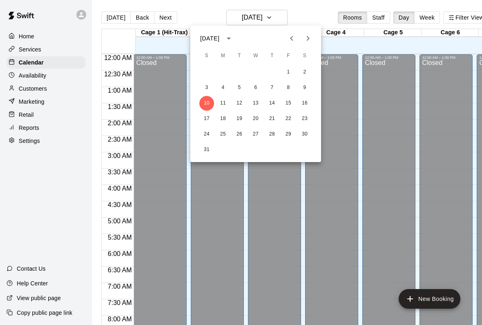
scroll to position [422, 17]
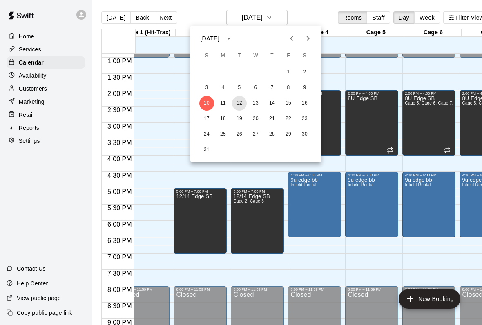
click at [243, 103] on button "12" at bounding box center [239, 103] width 15 height 15
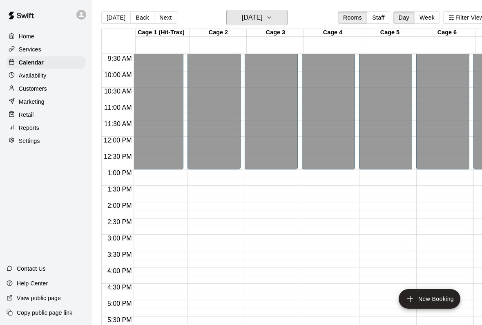
scroll to position [0, 0]
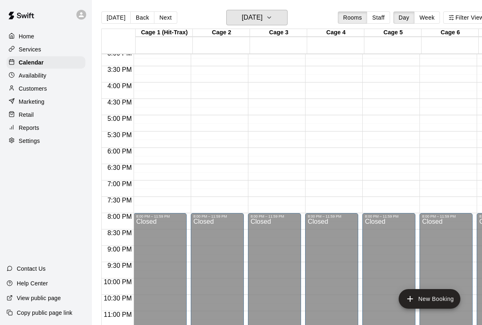
click at [263, 19] on h6 "[DATE]" at bounding box center [252, 17] width 21 height 11
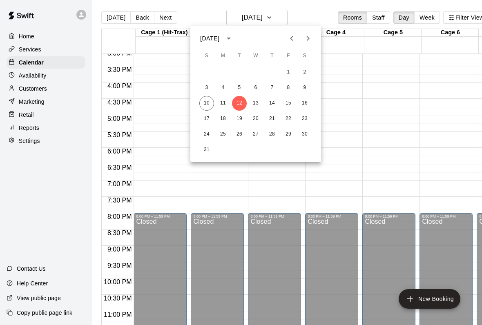
click at [300, 8] on div at bounding box center [241, 162] width 482 height 325
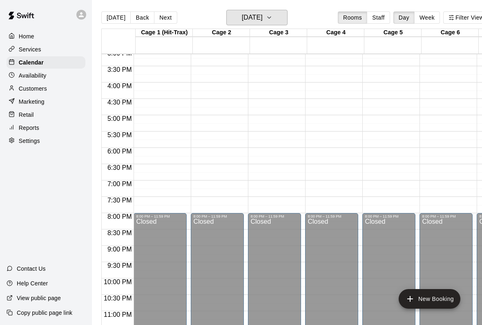
click at [263, 17] on h6 "[DATE]" at bounding box center [252, 17] width 21 height 11
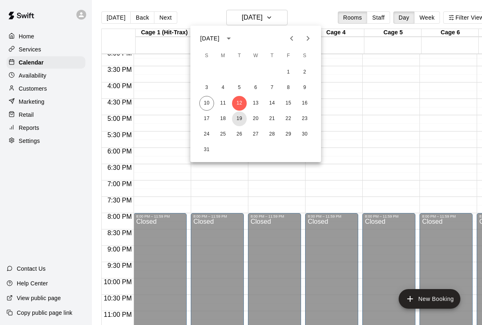
click at [243, 118] on button "19" at bounding box center [239, 119] width 15 height 15
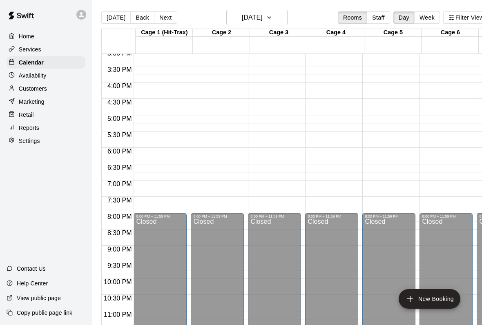
click at [444, 299] on button "New Booking" at bounding box center [430, 299] width 62 height 20
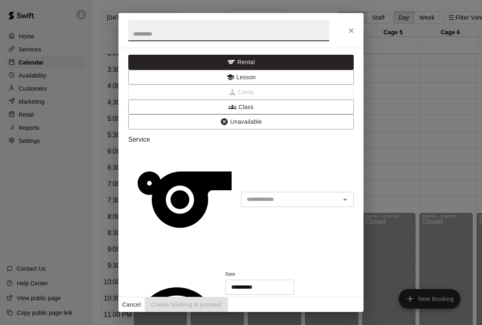
click at [269, 27] on input "text" at bounding box center [228, 31] width 201 height 22
type input "**********"
click at [326, 194] on input "text" at bounding box center [285, 199] width 84 height 10
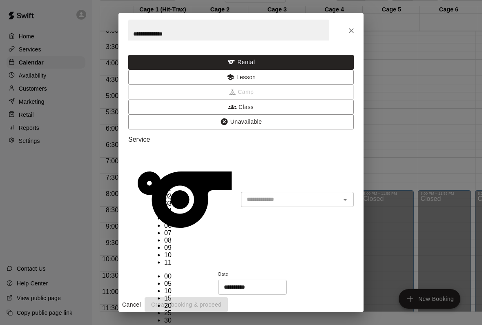
scroll to position [15, 0]
click at [164, 230] on li "07" at bounding box center [169, 233] width 10 height 7
click at [172, 273] on li "00" at bounding box center [169, 276] width 10 height 7
type input "********"
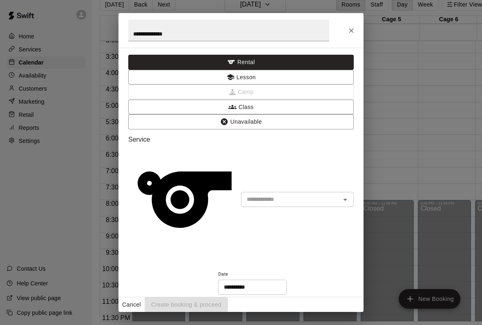
click at [327, 194] on input "text" at bounding box center [285, 199] width 84 height 10
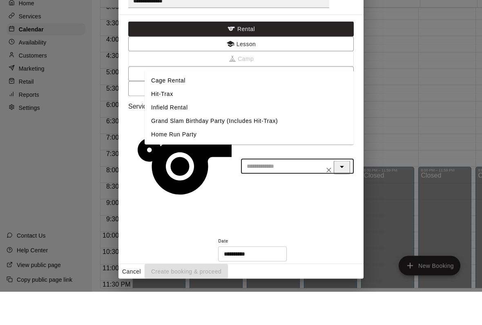
click at [344, 194] on button "Close" at bounding box center [342, 200] width 16 height 13
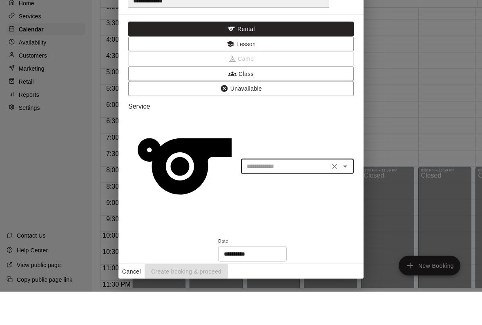
click at [343, 195] on icon "Open" at bounding box center [345, 200] width 10 height 10
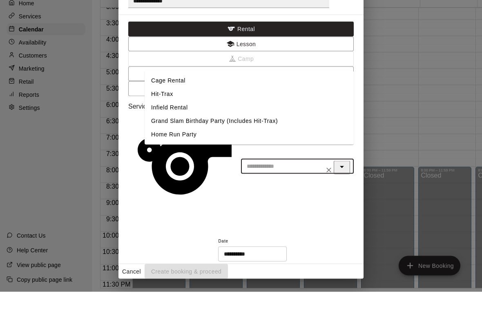
click at [333, 136] on div "Service ​ Cage Rental Hit-Trax Infield Rental Grand Slam Birthday Party (Includ…" at bounding box center [240, 196] width 225 height 120
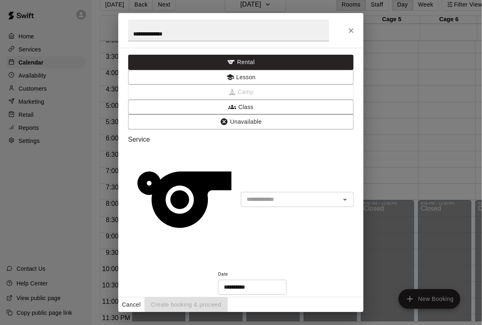
click at [330, 304] on div "Cancel Create booking & proceed" at bounding box center [240, 304] width 245 height 15
click at [347, 303] on div "Cancel Create booking & proceed" at bounding box center [240, 304] width 245 height 15
click at [203, 70] on button "Lesson" at bounding box center [240, 77] width 225 height 15
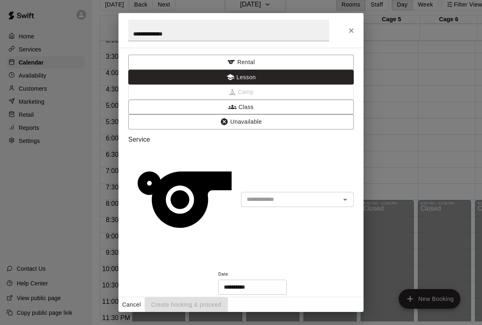
click at [288, 100] on button "Class" at bounding box center [240, 107] width 225 height 15
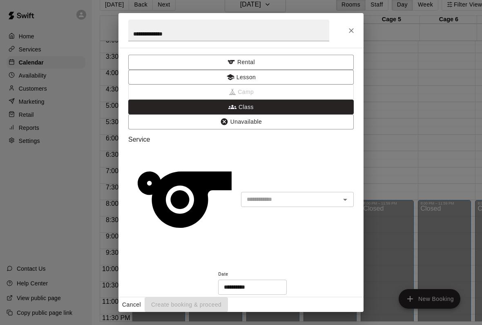
click at [335, 194] on input "text" at bounding box center [290, 199] width 94 height 10
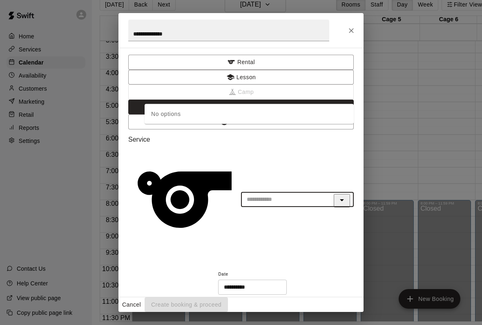
scroll to position [23, 1]
click at [339, 194] on button "Close" at bounding box center [342, 200] width 16 height 13
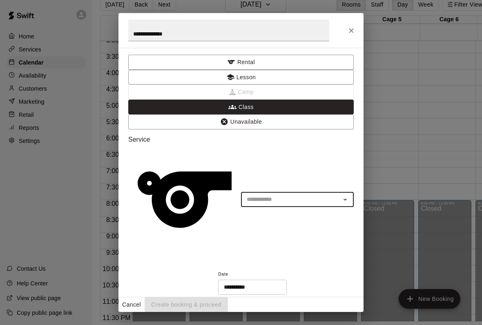
click at [340, 114] on button "Unavailable" at bounding box center [240, 121] width 225 height 15
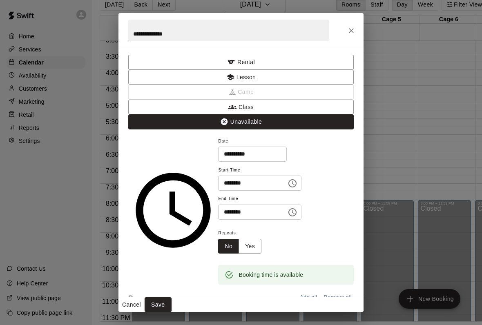
click at [281, 100] on button "Class" at bounding box center [240, 107] width 225 height 15
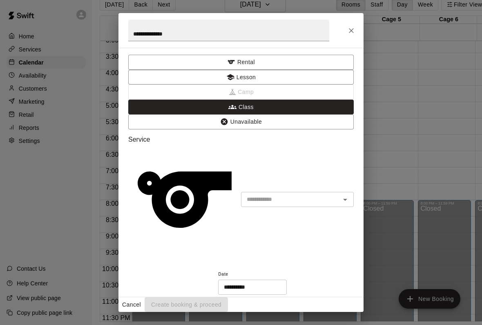
click at [197, 70] on button "Lesson" at bounding box center [240, 77] width 225 height 15
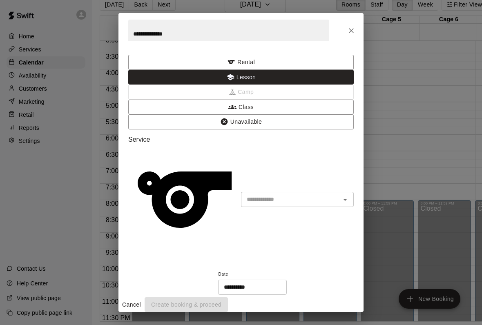
click at [148, 69] on button "Rental" at bounding box center [240, 62] width 225 height 15
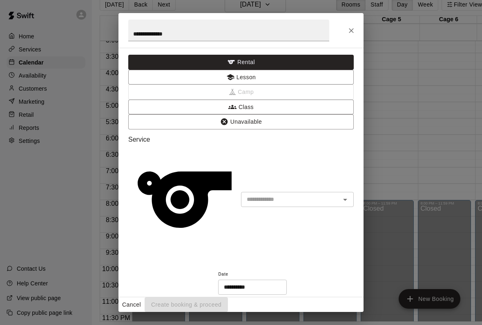
click at [333, 194] on div at bounding box center [339, 199] width 21 height 11
click at [358, 100] on div "**********" at bounding box center [240, 172] width 245 height 249
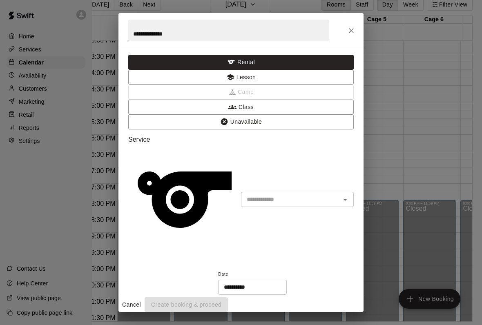
click at [341, 195] on icon "Open" at bounding box center [345, 200] width 10 height 10
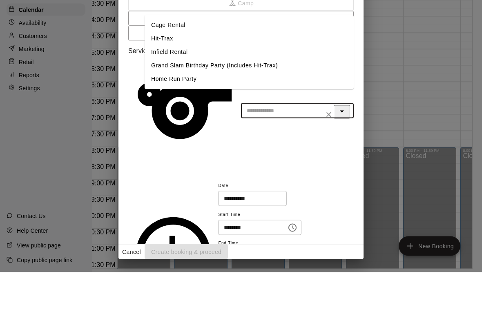
scroll to position [36, 0]
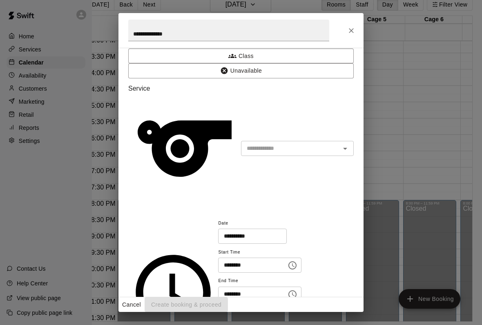
scroll to position [49, 0]
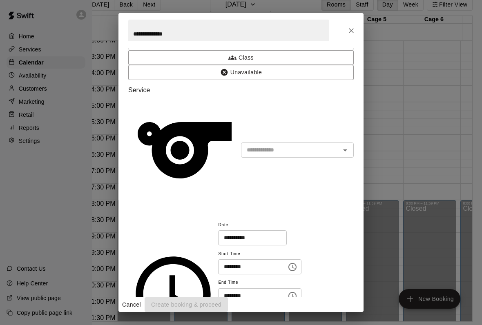
click at [355, 21] on div "**********" at bounding box center [240, 30] width 245 height 35
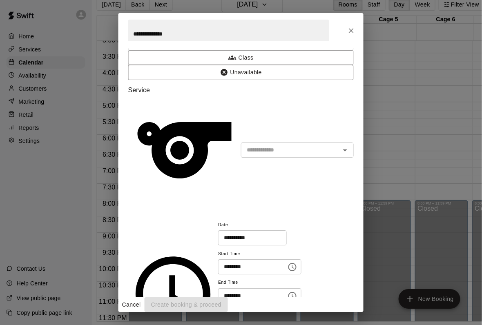
scroll to position [23, 0]
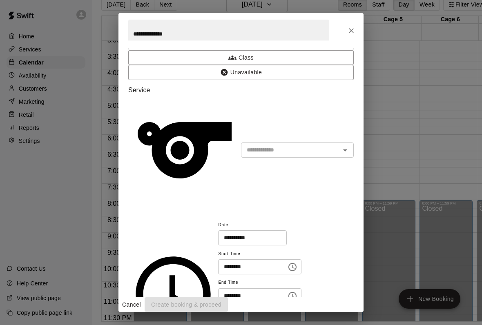
click at [348, 28] on icon "Close" at bounding box center [351, 31] width 8 height 8
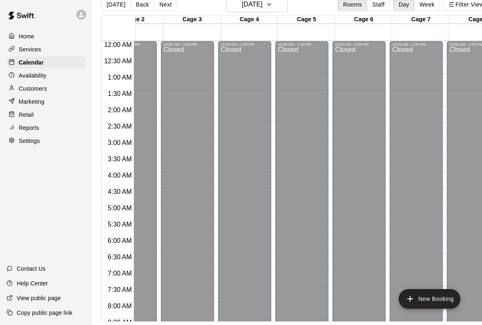
scroll to position [0, 89]
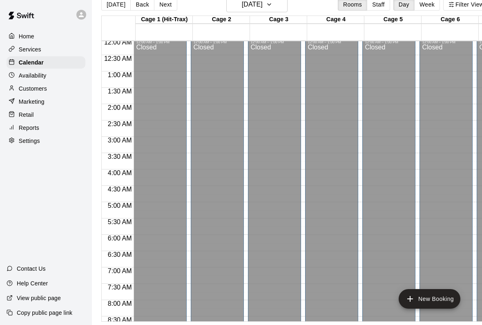
click at [26, 58] on p "Calendar" at bounding box center [31, 62] width 25 height 8
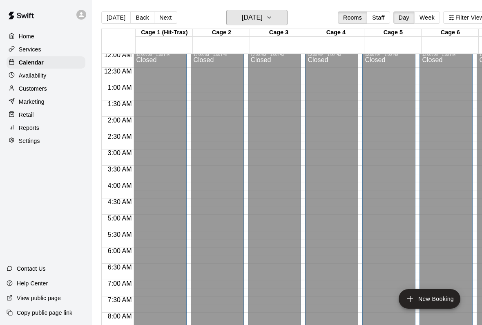
click at [263, 20] on h6 "[DATE]" at bounding box center [252, 17] width 21 height 11
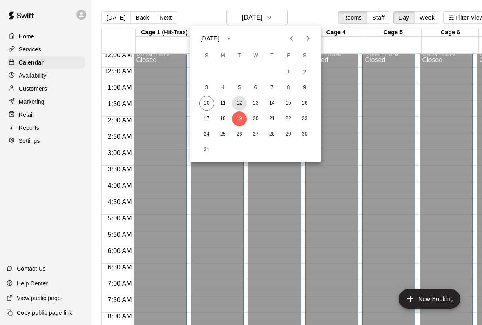
click at [241, 103] on button "12" at bounding box center [239, 103] width 15 height 15
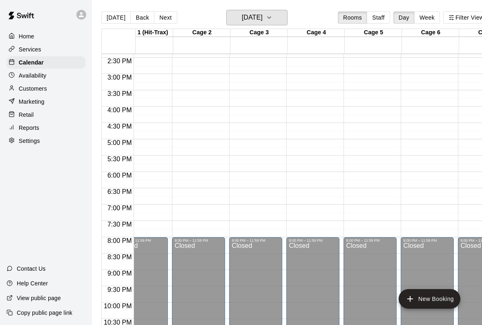
click at [263, 18] on h6 "[DATE]" at bounding box center [252, 17] width 21 height 11
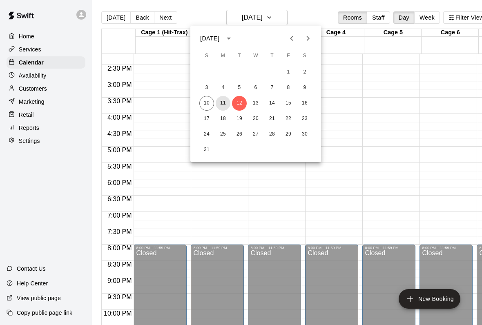
click at [225, 105] on button "11" at bounding box center [223, 103] width 15 height 15
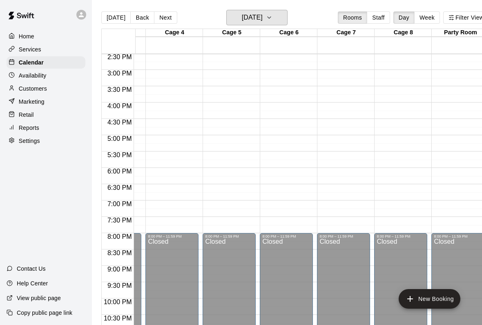
click at [242, 18] on h6 "[DATE]" at bounding box center [252, 17] width 21 height 11
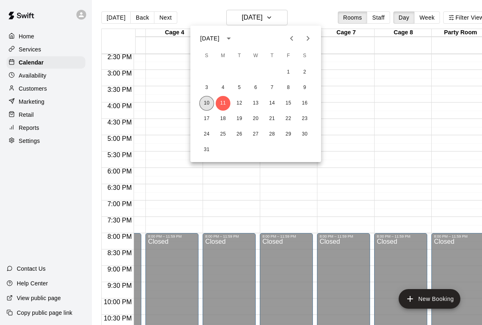
click at [202, 97] on button "10" at bounding box center [206, 103] width 15 height 15
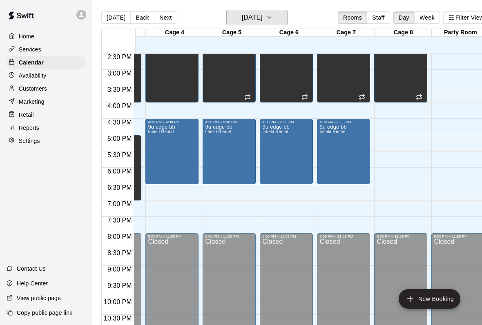
click at [248, 21] on h6 "[DATE]" at bounding box center [252, 17] width 21 height 11
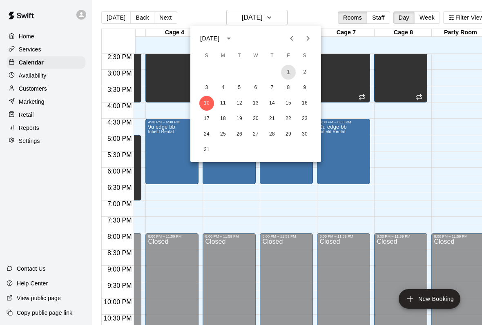
click at [292, 78] on button "1" at bounding box center [288, 72] width 15 height 15
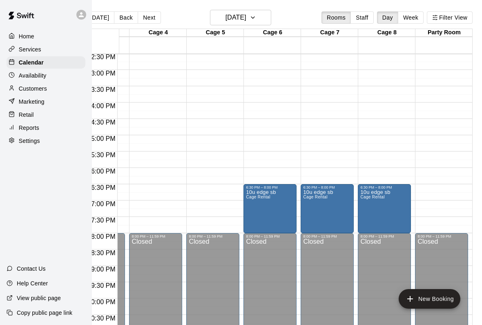
click at [225, 22] on h6 "[DATE]" at bounding box center [235, 17] width 21 height 11
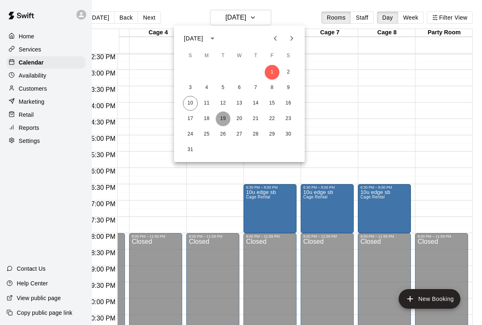
click at [219, 121] on button "19" at bounding box center [223, 119] width 15 height 15
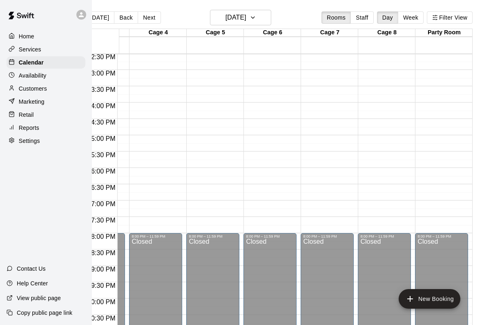
click at [448, 293] on button "New Booking" at bounding box center [430, 299] width 62 height 20
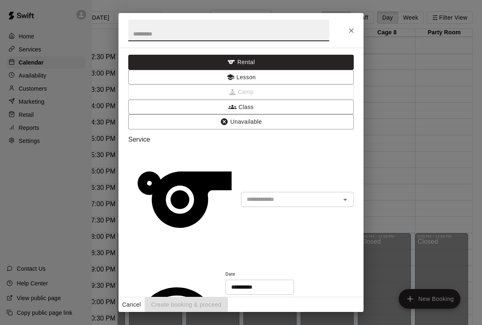
click at [154, 35] on input "text" at bounding box center [228, 31] width 201 height 22
type input "**********"
click at [322, 194] on input "text" at bounding box center [285, 199] width 84 height 10
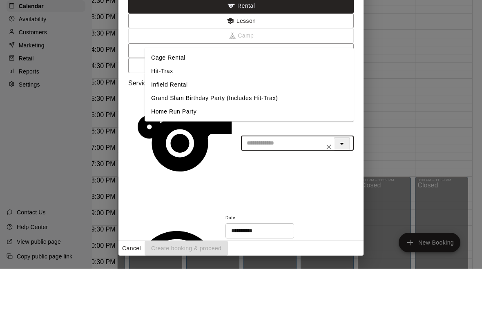
click at [272, 161] on li "Home Run Party" at bounding box center [249, 167] width 209 height 13
type input "**********"
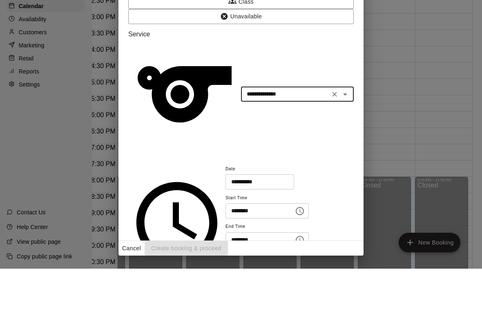
click at [296, 263] on icon "Choose time, selected time is 6:00 PM" at bounding box center [300, 267] width 8 height 8
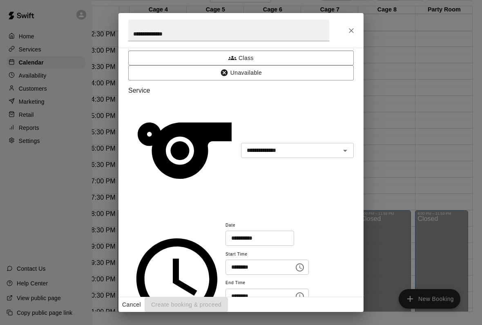
click at [297, 220] on div "**********" at bounding box center [289, 262] width 128 height 84
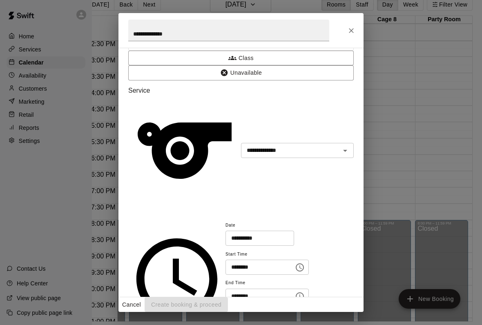
click at [225, 289] on input "********" at bounding box center [256, 296] width 63 height 15
click at [295, 292] on icon "Choose time, selected time is 6:30 PM" at bounding box center [300, 297] width 10 height 10
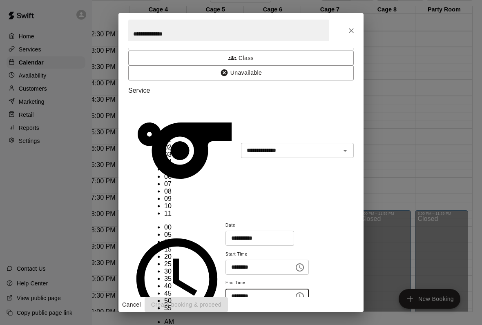
click at [164, 181] on li "07" at bounding box center [169, 184] width 10 height 7
click at [174, 224] on li "00" at bounding box center [169, 227] width 10 height 7
type input "********"
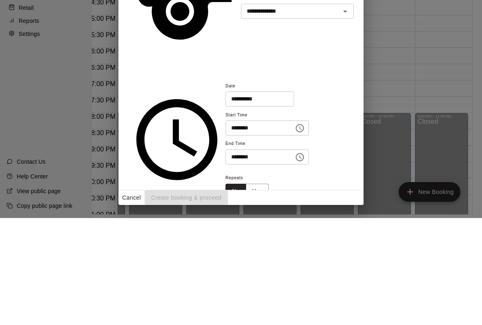
click at [348, 280] on div "Repeats No Yes" at bounding box center [289, 293] width 128 height 26
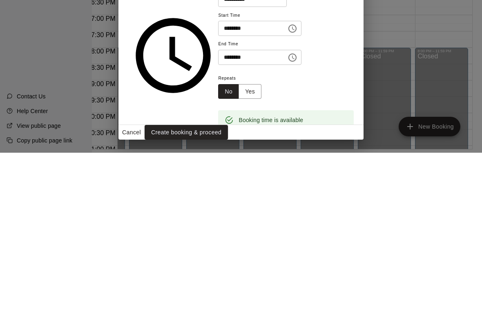
click at [228, 297] on button "Create booking & proceed" at bounding box center [186, 304] width 83 height 15
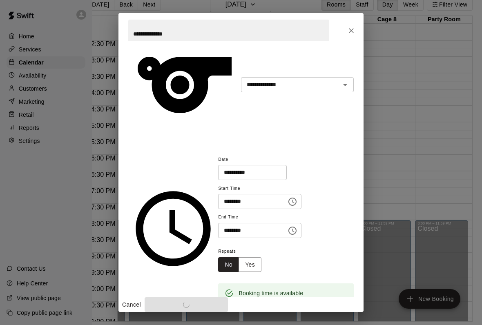
scroll to position [114, 0]
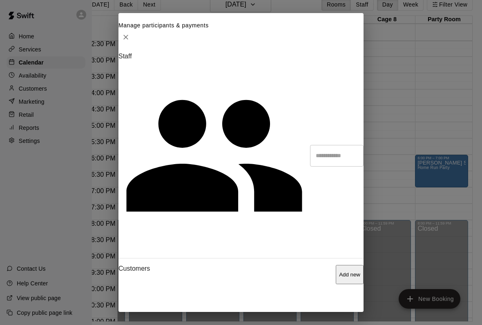
click at [310, 145] on input "Search staff" at bounding box center [337, 156] width 54 height 22
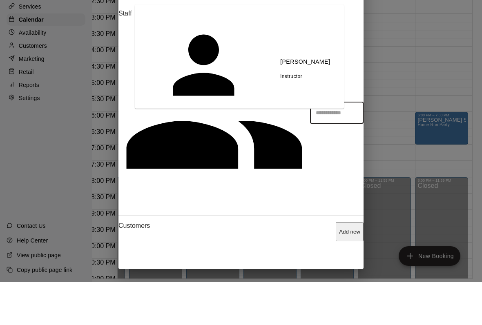
scroll to position [176, 0]
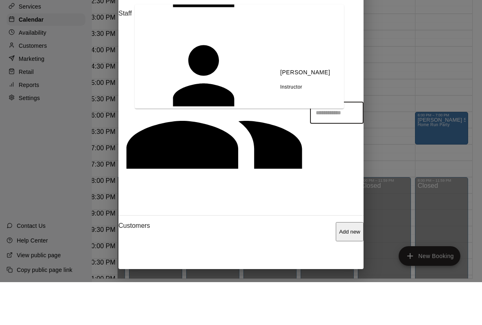
click at [130, 33] on icon "Close" at bounding box center [126, 37] width 8 height 8
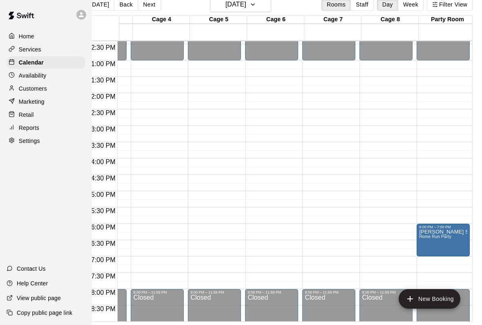
scroll to position [455, 157]
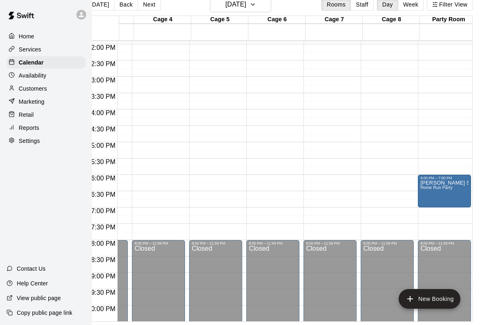
click at [451, 186] on div at bounding box center [241, 162] width 482 height 325
click at [426, 185] on span "Home Run Party" at bounding box center [436, 187] width 32 height 4
click at [431, 184] on icon "edit" at bounding box center [429, 184] width 7 height 7
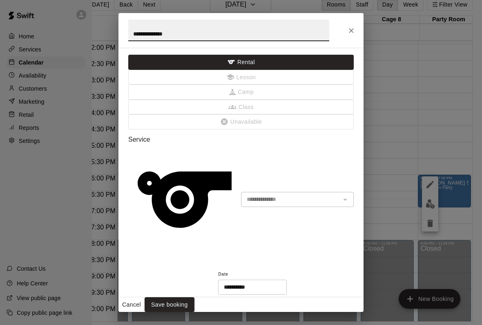
click at [279, 136] on div "**********" at bounding box center [240, 196] width 225 height 120
click at [340, 194] on div "The service of an existing booking cannot be changed" at bounding box center [344, 199] width 11 height 11
click at [350, 192] on div "**********" at bounding box center [297, 199] width 113 height 15
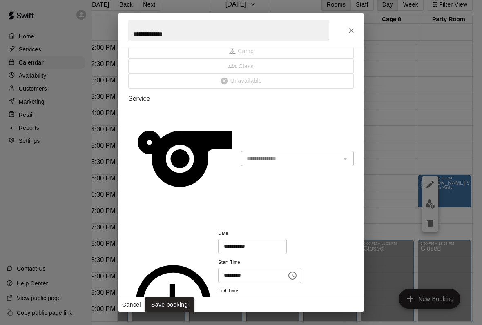
scroll to position [5, 0]
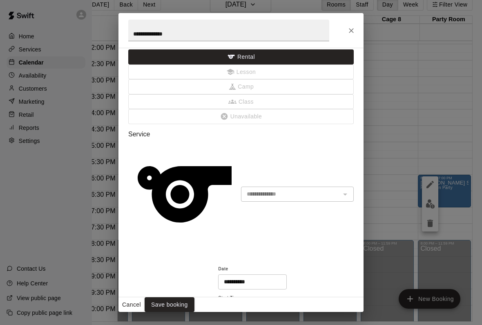
click at [310, 187] on div "**********" at bounding box center [297, 194] width 113 height 15
click at [348, 30] on icon "Close" at bounding box center [351, 31] width 8 height 8
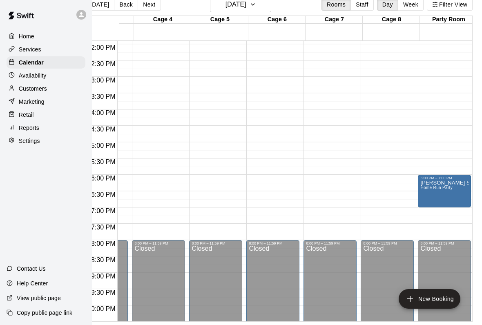
click at [426, 219] on icon "delete" at bounding box center [430, 219] width 10 height 10
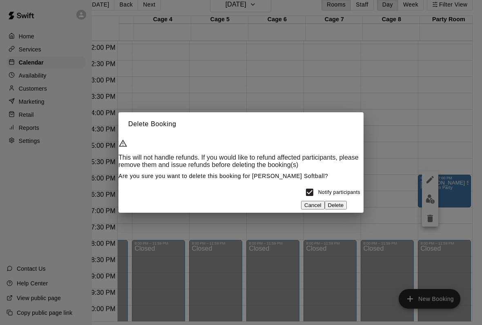
click at [343, 207] on button "Delete" at bounding box center [336, 205] width 22 height 9
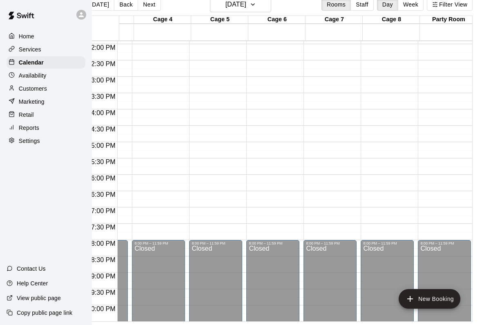
click at [441, 300] on button "New Booking" at bounding box center [430, 299] width 62 height 20
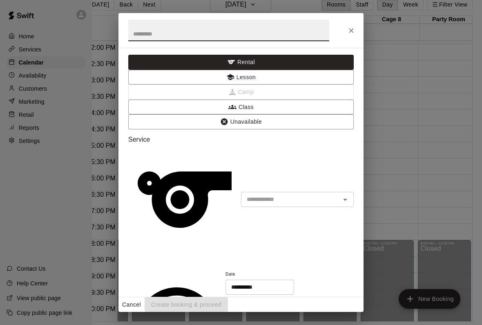
click at [239, 33] on input "text" at bounding box center [228, 31] width 201 height 22
type input "**********"
click at [300, 194] on input "text" at bounding box center [285, 199] width 84 height 10
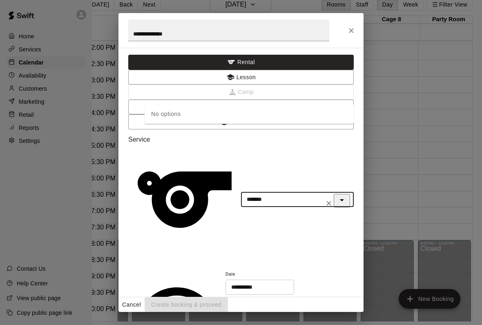
type input "*******"
click at [286, 136] on div "Service ******* ​ No options" at bounding box center [240, 196] width 225 height 120
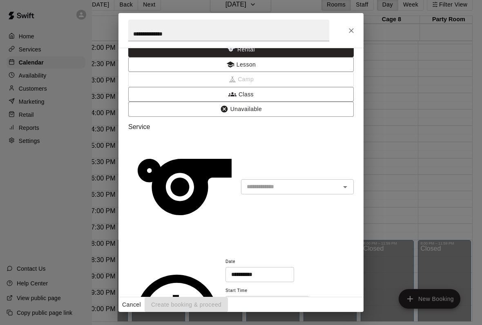
scroll to position [13, 0]
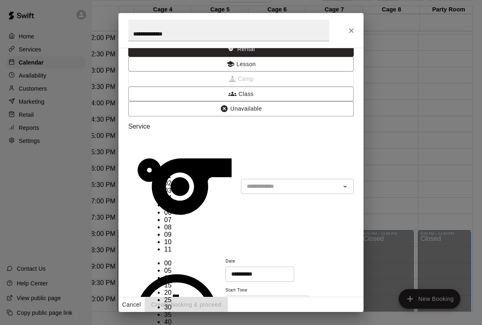
scroll to position [15, 0]
click at [164, 217] on li "07" at bounding box center [169, 220] width 10 height 7
click at [174, 260] on li "00" at bounding box center [169, 263] width 10 height 7
type input "********"
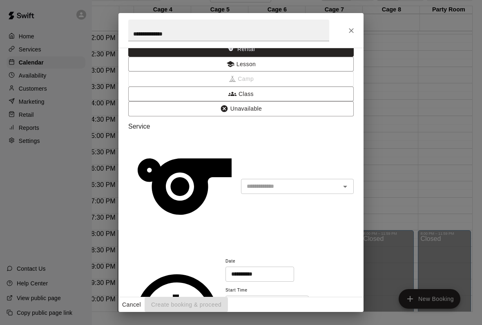
click at [261, 256] on div "**********" at bounding box center [289, 298] width 128 height 84
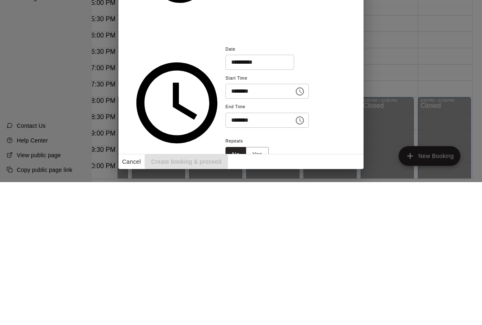
scroll to position [81, 0]
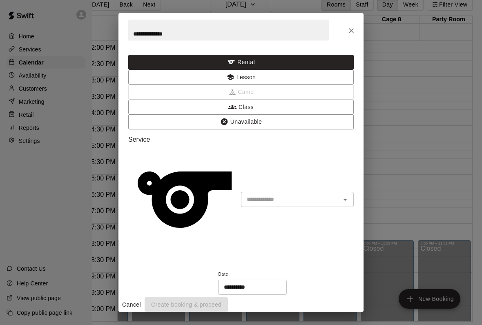
scroll to position [0, 0]
click at [281, 194] on input "text" at bounding box center [285, 199] width 84 height 10
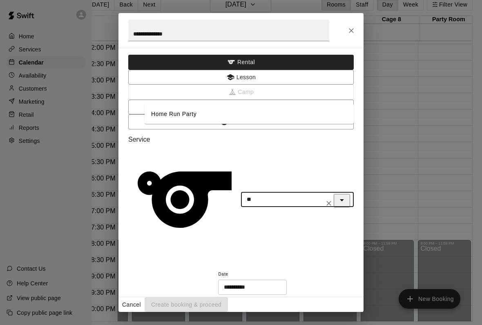
type input "*"
type input "*******"
click at [325, 269] on div "**********" at bounding box center [286, 311] width 136 height 84
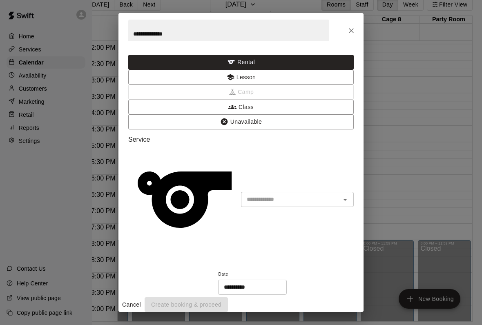
click at [347, 195] on icon "Open" at bounding box center [345, 200] width 10 height 10
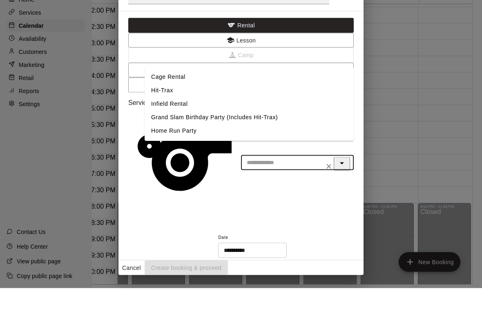
click at [194, 70] on button "Lesson" at bounding box center [240, 77] width 225 height 15
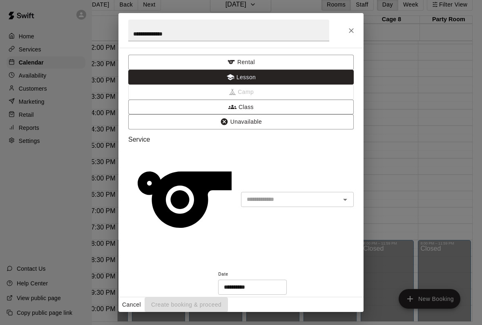
click at [310, 194] on input "text" at bounding box center [285, 199] width 84 height 10
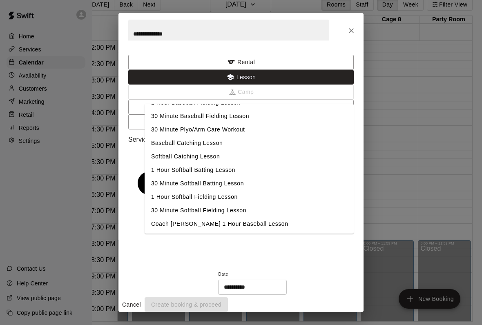
scroll to position [62, 0]
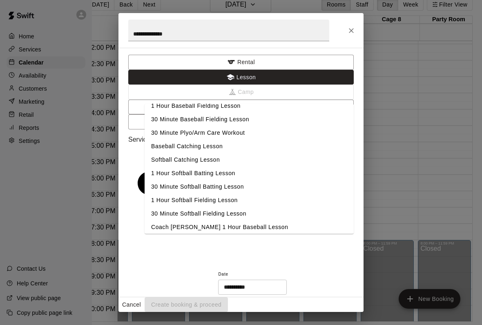
click at [283, 100] on button "Class" at bounding box center [240, 107] width 225 height 15
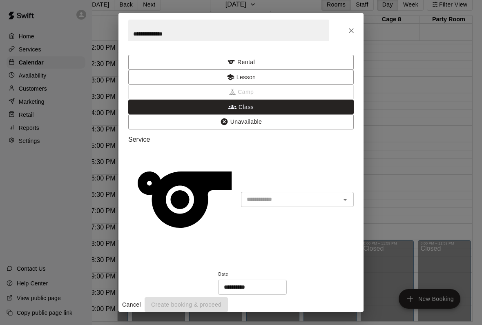
click at [245, 85] on span "Camp" at bounding box center [240, 92] width 225 height 15
click at [327, 194] on input "text" at bounding box center [290, 199] width 94 height 10
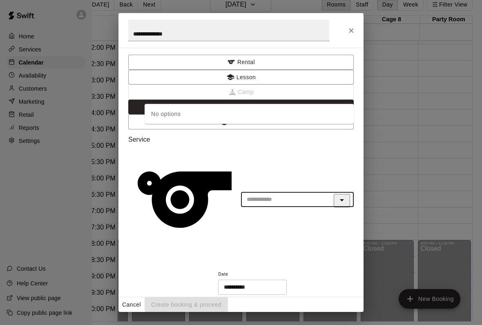
click at [343, 195] on icon "Close" at bounding box center [342, 200] width 10 height 10
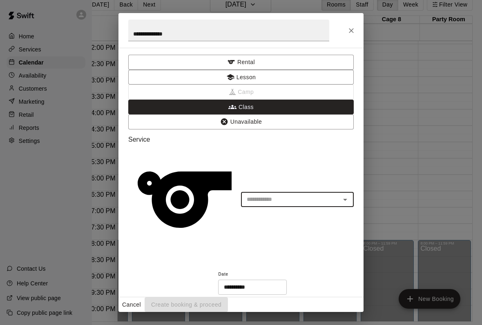
click at [166, 61] on button "Rental" at bounding box center [240, 62] width 225 height 15
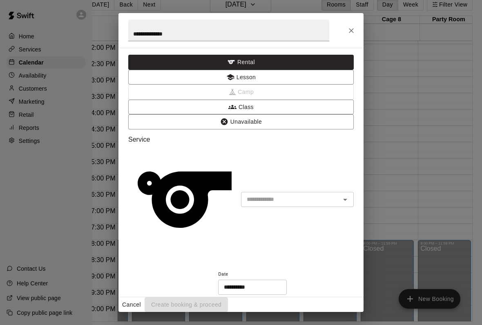
click at [310, 194] on input "text" at bounding box center [285, 199] width 84 height 10
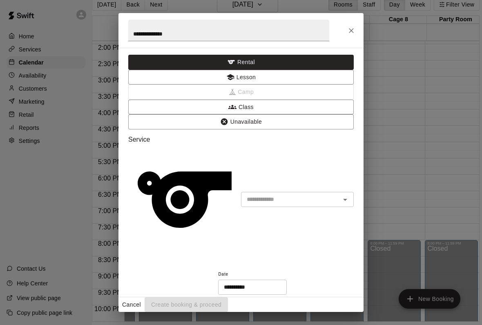
scroll to position [23, 9]
click at [131, 299] on button "Cancel" at bounding box center [131, 304] width 26 height 15
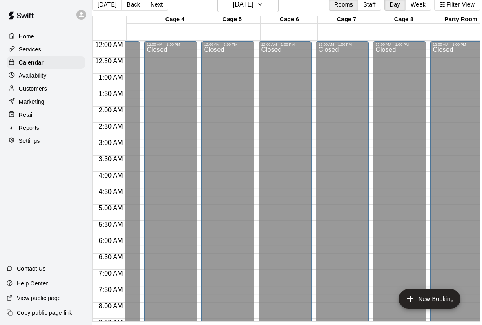
scroll to position [0, 9]
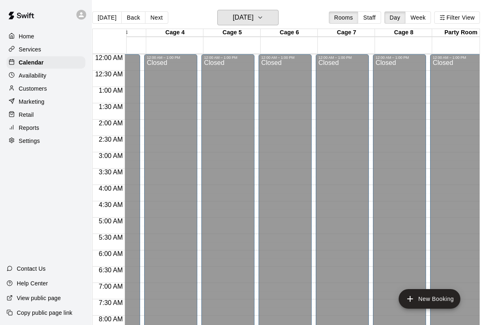
click at [237, 18] on h6 "[DATE]" at bounding box center [243, 17] width 21 height 11
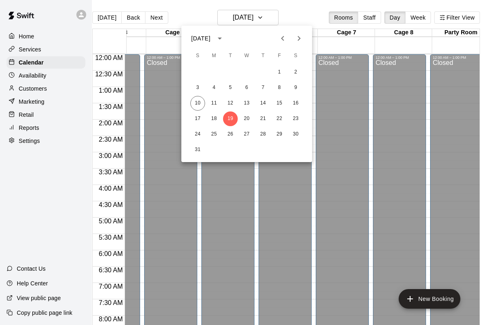
click at [283, 39] on icon "Previous month" at bounding box center [283, 38] width 10 height 10
click at [217, 103] on button "14" at bounding box center [214, 103] width 15 height 15
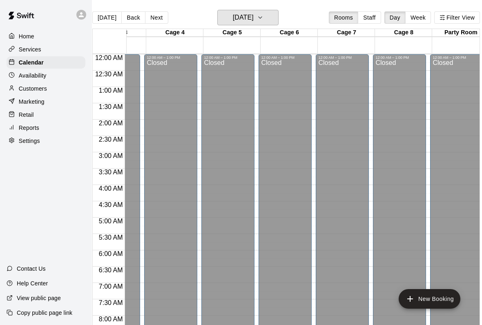
click at [241, 25] on button "[DATE]" at bounding box center [247, 18] width 61 height 16
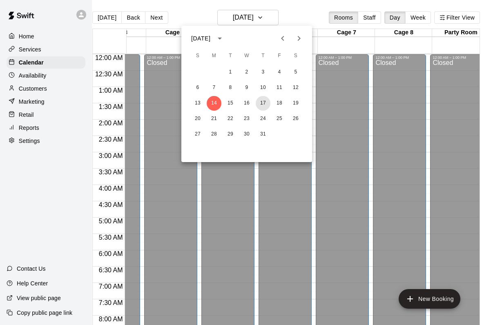
click at [262, 104] on button "17" at bounding box center [263, 103] width 15 height 15
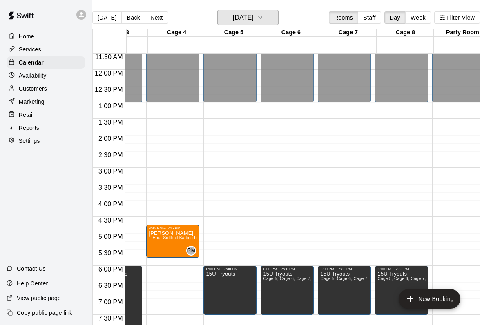
scroll to position [0, 149]
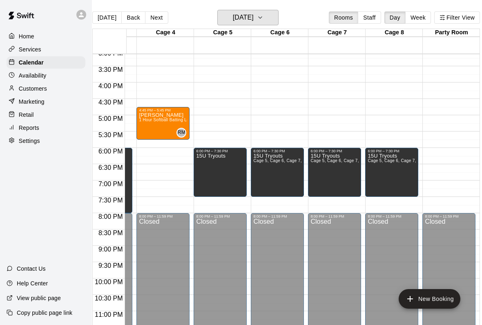
click at [233, 14] on h6 "[DATE]" at bounding box center [243, 17] width 21 height 11
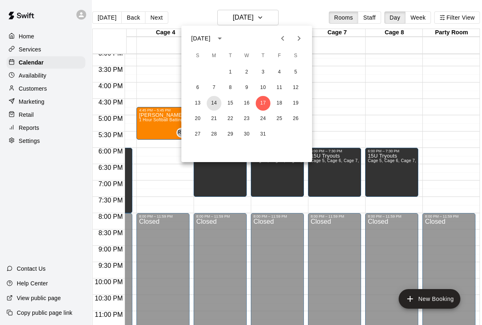
click at [216, 103] on button "14" at bounding box center [214, 103] width 15 height 15
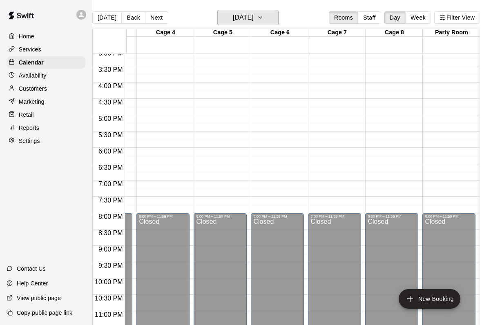
click at [233, 22] on h6 "[DATE]" at bounding box center [243, 17] width 21 height 11
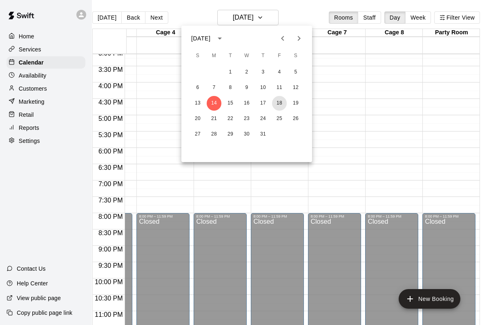
click at [275, 98] on button "18" at bounding box center [279, 103] width 15 height 15
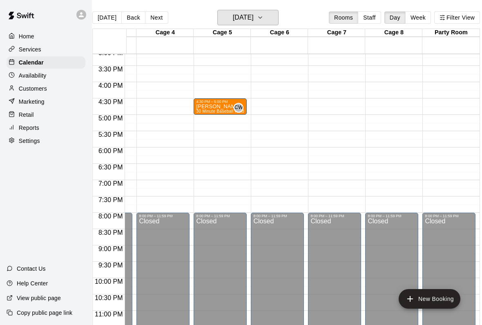
click at [238, 23] on h6 "[DATE]" at bounding box center [243, 17] width 21 height 11
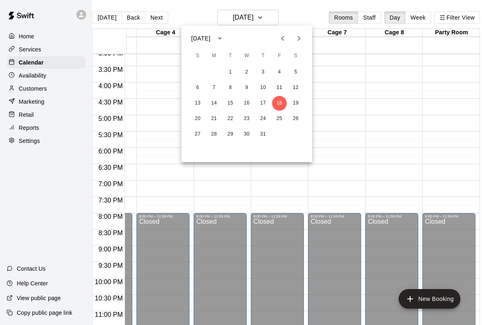
click at [302, 34] on icon "Next month" at bounding box center [299, 38] width 10 height 10
click at [232, 116] on button "19" at bounding box center [230, 119] width 15 height 15
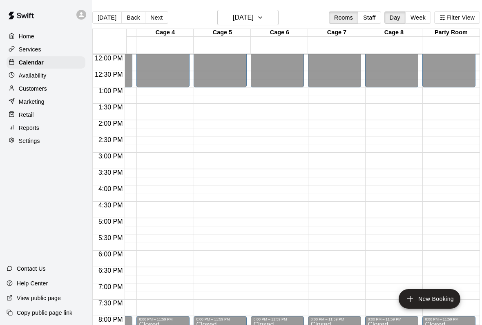
click at [440, 300] on button "New Booking" at bounding box center [430, 299] width 62 height 20
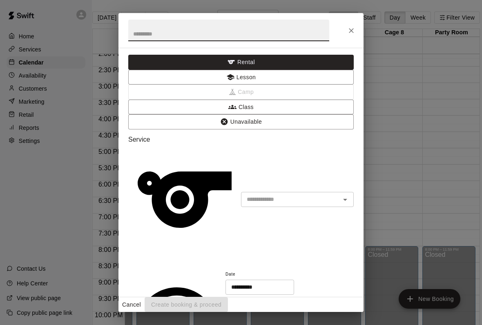
click at [334, 194] on div at bounding box center [339, 199] width 21 height 11
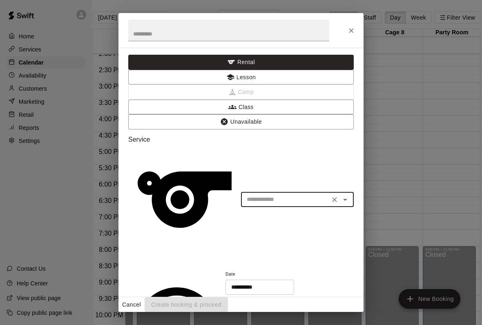
type input "*"
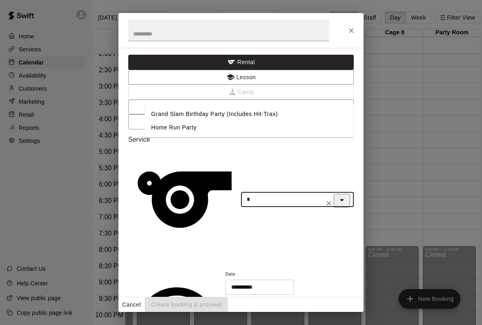
click at [346, 195] on icon "Close" at bounding box center [342, 200] width 10 height 10
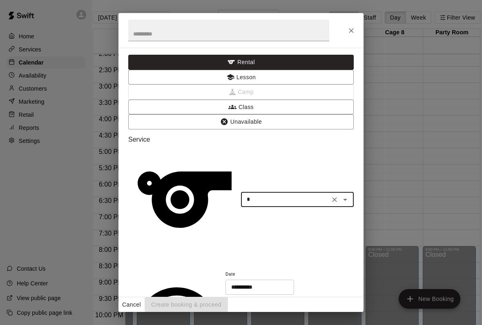
click at [345, 114] on button "Unavailable" at bounding box center [240, 121] width 225 height 15
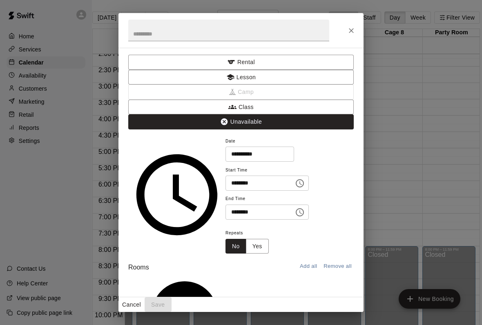
click at [295, 33] on input "text" at bounding box center [228, 31] width 201 height 22
type input "**********"
click at [308, 136] on div "**********" at bounding box center [289, 178] width 128 height 84
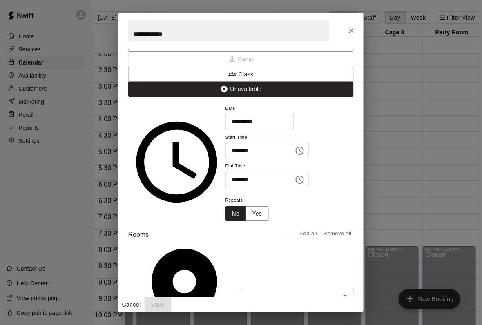
click at [252, 290] on input "text" at bounding box center [290, 295] width 94 height 10
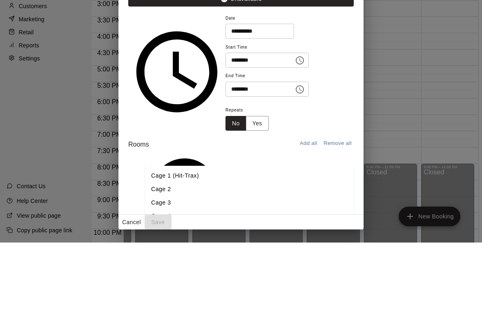
click at [343, 187] on div "Repeats No Yes" at bounding box center [289, 200] width 128 height 26
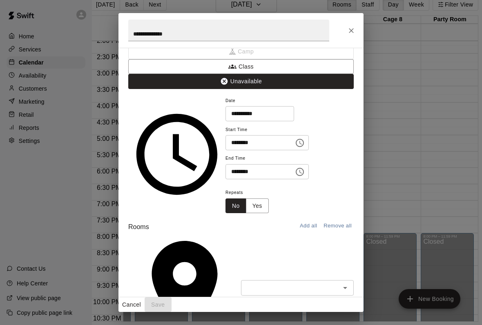
click at [340, 283] on icon "Open" at bounding box center [345, 288] width 10 height 10
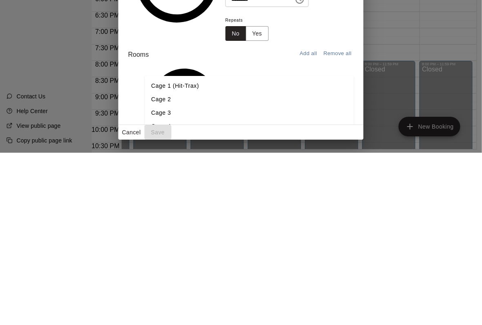
click at [306, 297] on div "Cancel Save" at bounding box center [240, 304] width 245 height 15
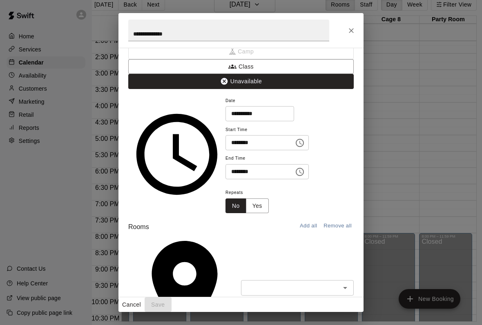
click at [321, 283] on input "text" at bounding box center [290, 288] width 94 height 10
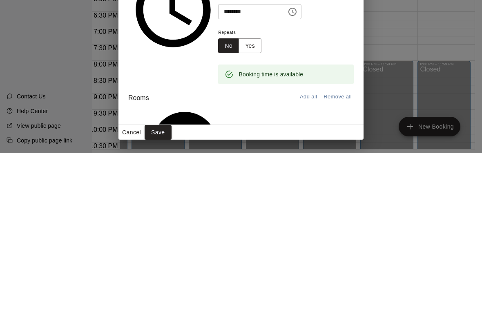
click at [172, 297] on button "Save" at bounding box center [158, 304] width 27 height 15
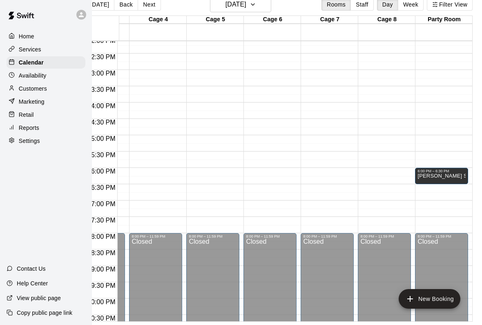
click at [426, 177] on icon "edit" at bounding box center [426, 173] width 10 height 10
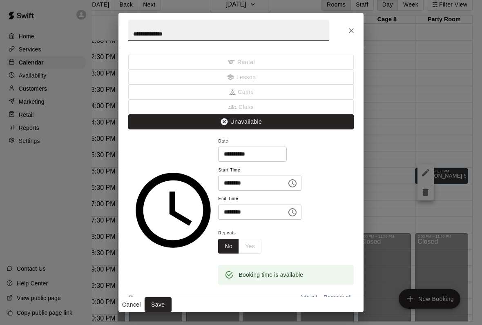
click at [288, 208] on icon "Choose time, selected time is 6:30 PM" at bounding box center [292, 212] width 8 height 8
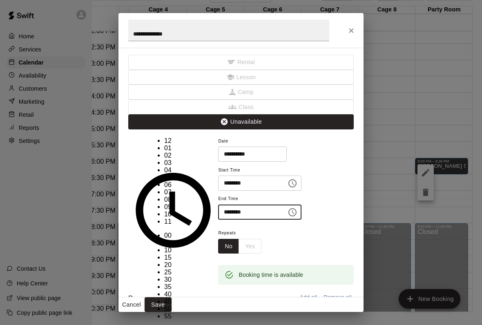
click at [164, 196] on li "07" at bounding box center [169, 192] width 10 height 7
click at [174, 232] on li "00" at bounding box center [169, 235] width 10 height 7
type input "********"
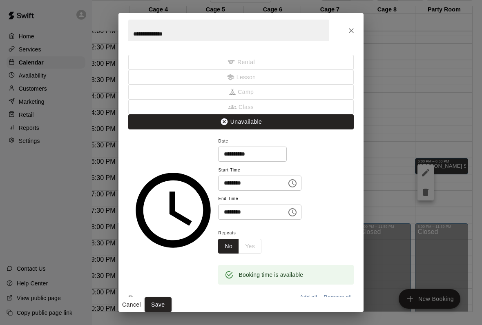
click at [252, 228] on div "Repeats No Yes" at bounding box center [286, 241] width 136 height 26
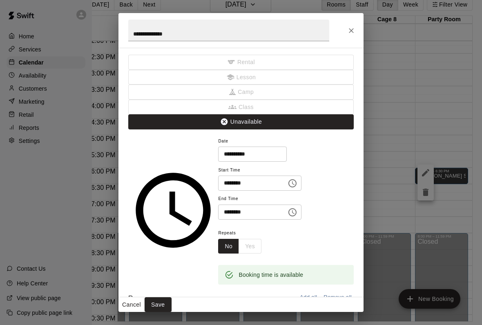
click at [278, 37] on input "**********" at bounding box center [228, 31] width 201 height 22
type input "**********"
click at [323, 136] on div "**********" at bounding box center [286, 178] width 136 height 84
click at [172, 304] on button "Save" at bounding box center [158, 304] width 27 height 15
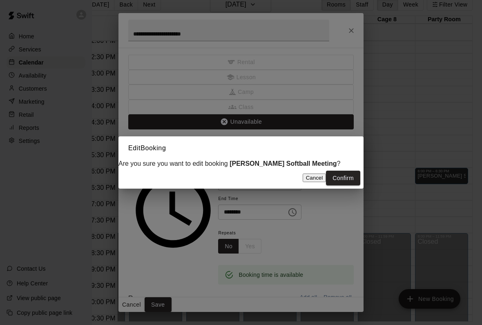
click at [346, 185] on button "Confirm" at bounding box center [343, 178] width 34 height 15
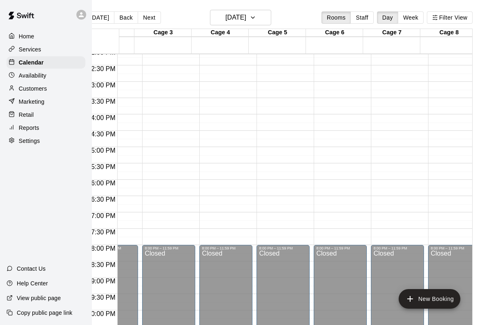
scroll to position [463, 29]
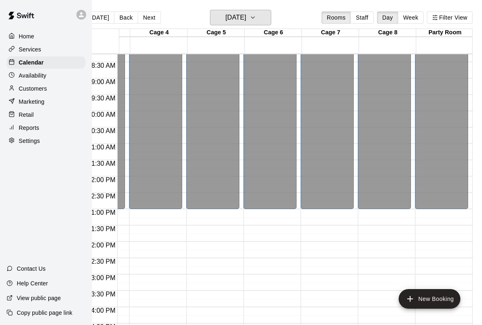
click at [259, 23] on button "[DATE]" at bounding box center [240, 18] width 61 height 16
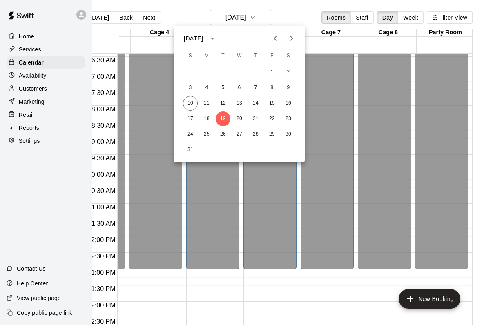
click at [3, 91] on div at bounding box center [241, 162] width 482 height 325
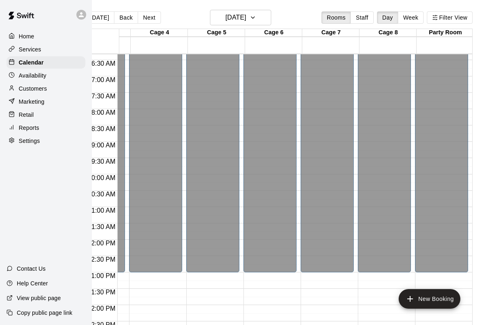
click at [25, 111] on p "Retail" at bounding box center [26, 115] width 15 height 8
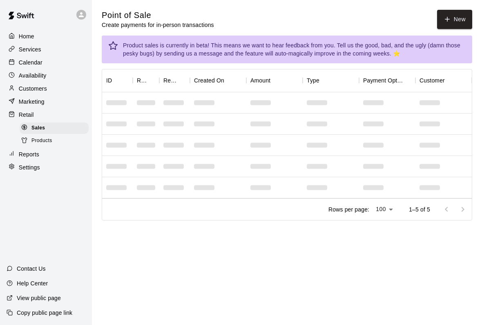
click at [461, 20] on button "New" at bounding box center [454, 19] width 35 height 19
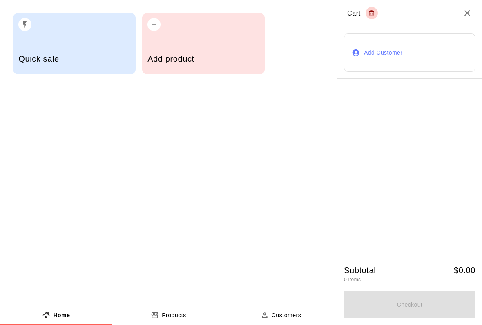
click at [241, 69] on div "Add product" at bounding box center [203, 59] width 112 height 29
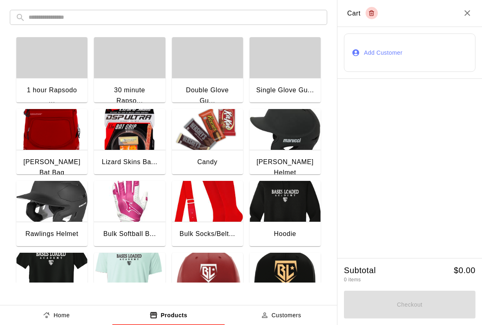
click at [205, 136] on img "button" at bounding box center [207, 129] width 71 height 41
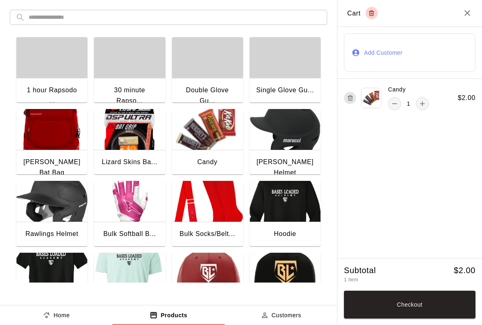
click at [413, 104] on div "1" at bounding box center [408, 103] width 41 height 13
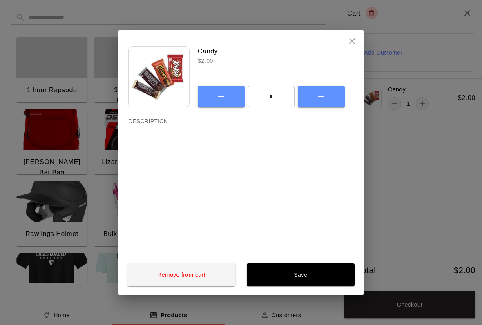
click at [351, 40] on icon "close" at bounding box center [352, 41] width 6 height 6
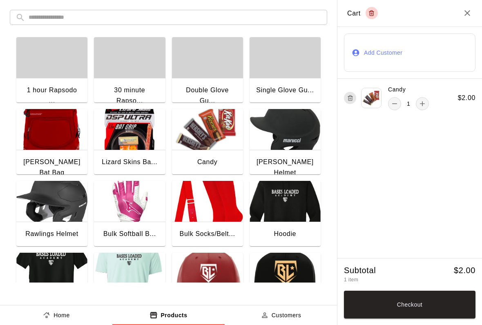
click at [437, 311] on button "Checkout" at bounding box center [410, 305] width 132 height 28
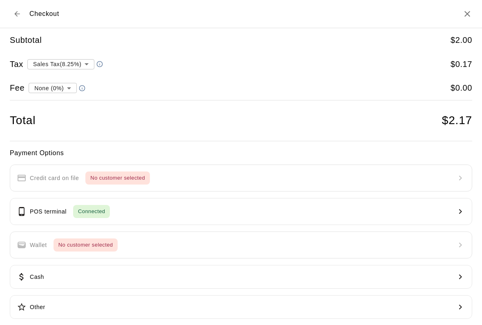
click at [386, 223] on button "POS terminal Connected" at bounding box center [241, 211] width 462 height 27
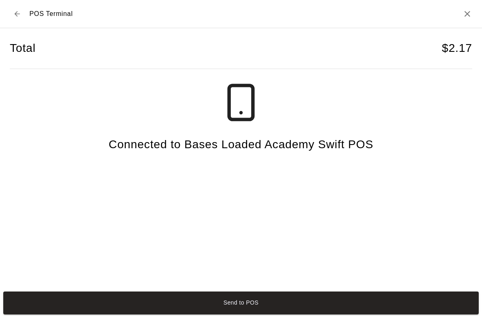
click at [460, 313] on button "Send to POS" at bounding box center [240, 303] width 475 height 23
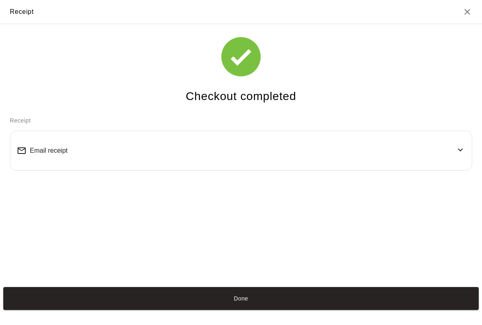
click at [78, 309] on button "Done" at bounding box center [240, 298] width 475 height 23
